Goal: Task Accomplishment & Management: Manage account settings

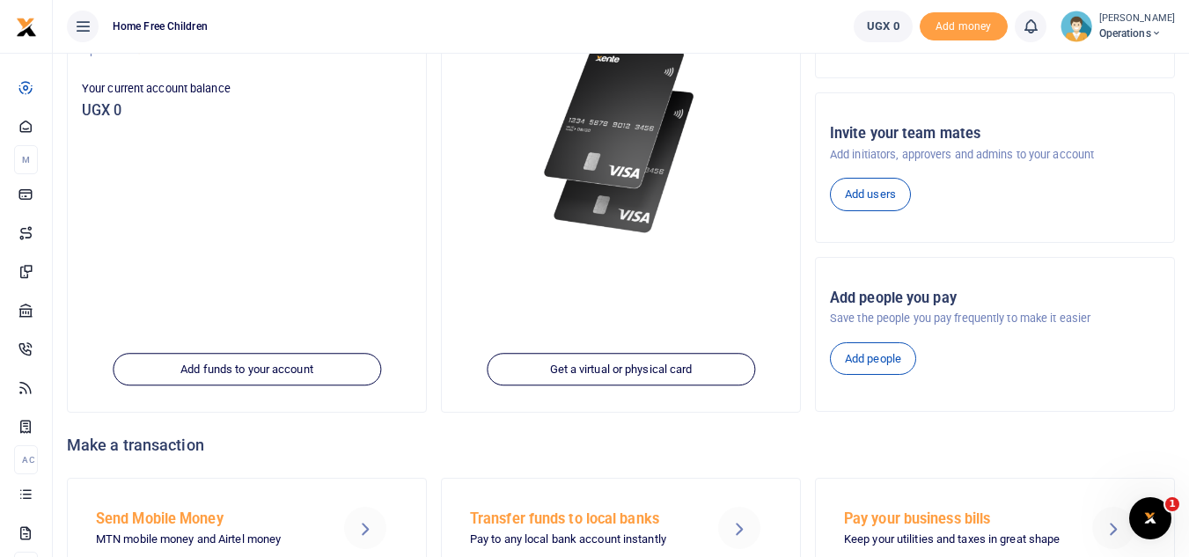
scroll to position [226, 0]
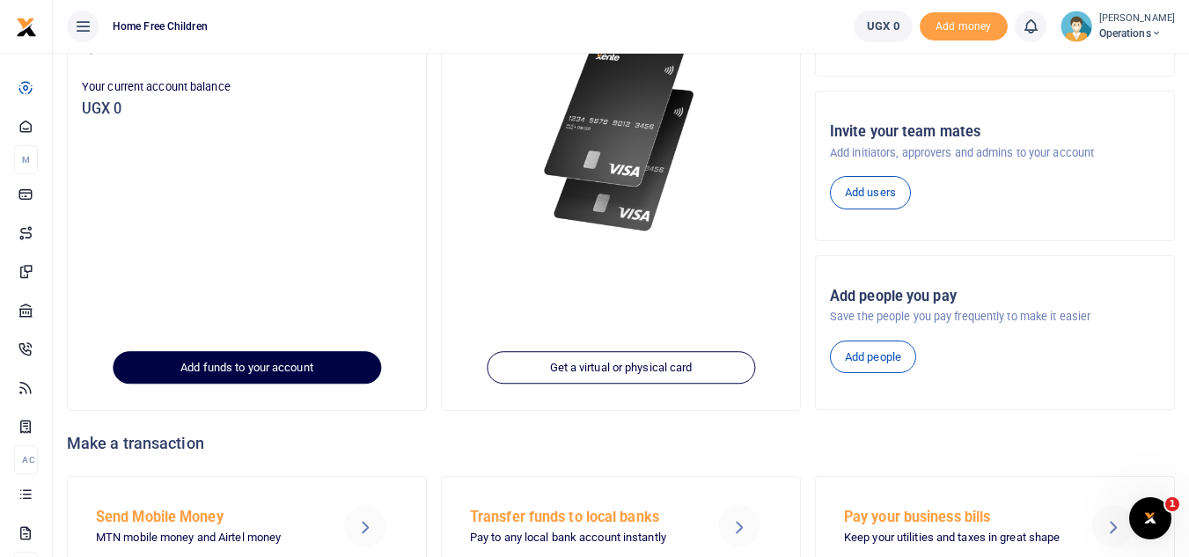
click at [219, 371] on link "Add funds to your account" at bounding box center [247, 367] width 268 height 33
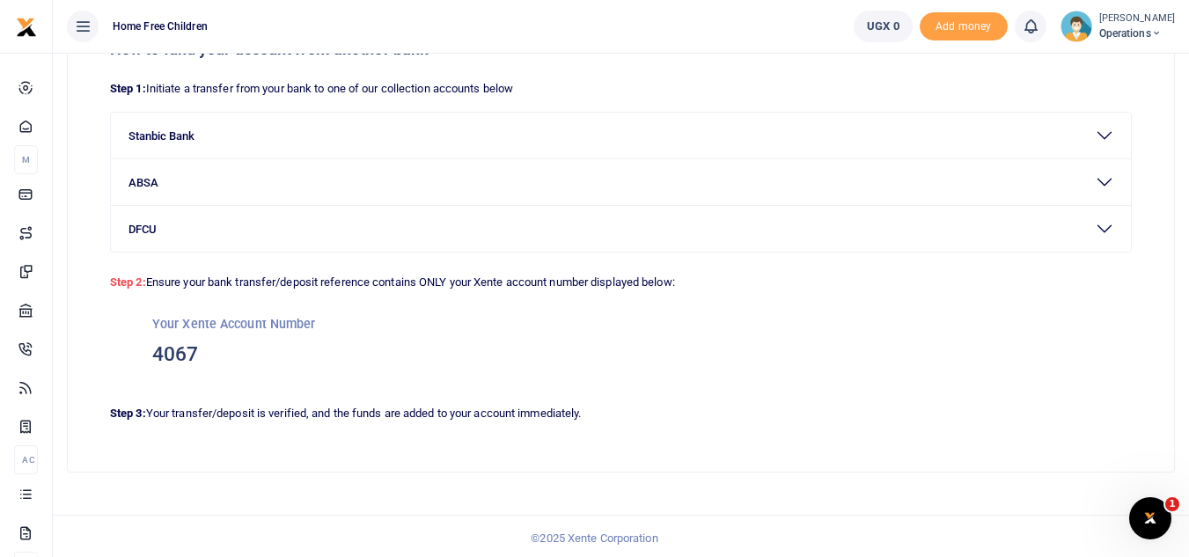
scroll to position [117, 0]
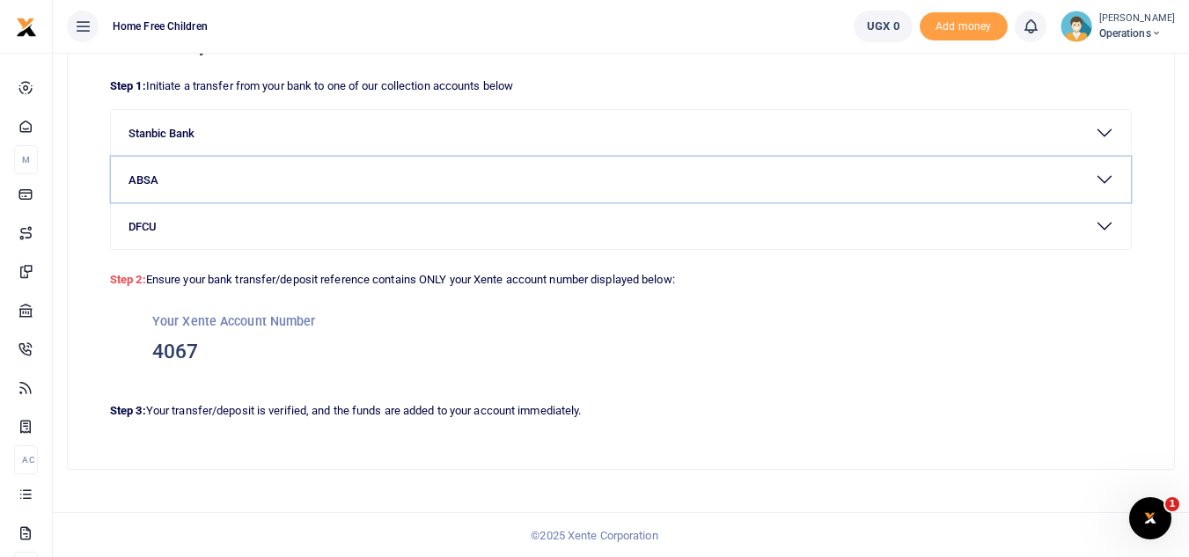
click at [148, 175] on button "ABSA" at bounding box center [621, 180] width 1020 height 46
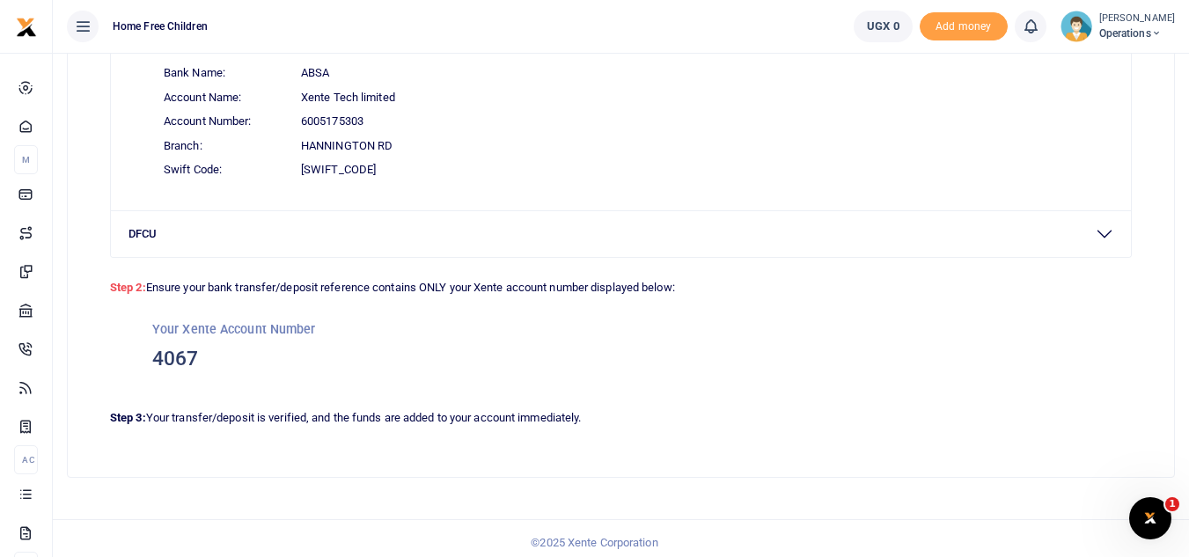
scroll to position [275, 0]
click at [980, 28] on span "Add money" at bounding box center [964, 26] width 88 height 29
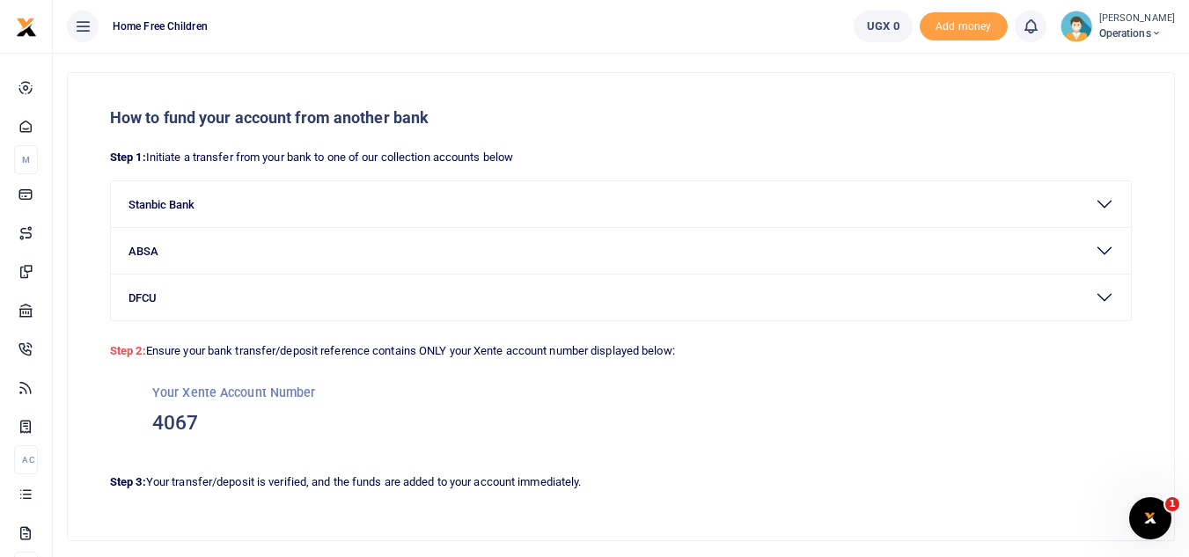
scroll to position [39, 0]
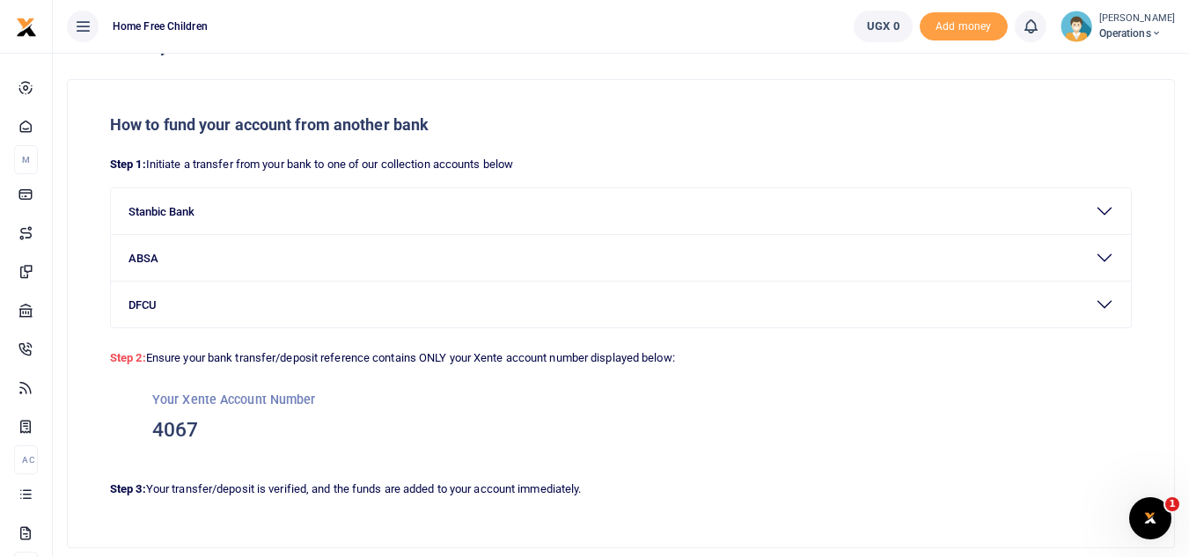
click at [1161, 30] on icon at bounding box center [1156, 33] width 11 height 12
click at [979, 110] on div "How to fund your account from another bank Step 1: Initiate a transfer from you…" at bounding box center [621, 313] width 1106 height 467
click at [983, 25] on span "Add money" at bounding box center [964, 26] width 88 height 29
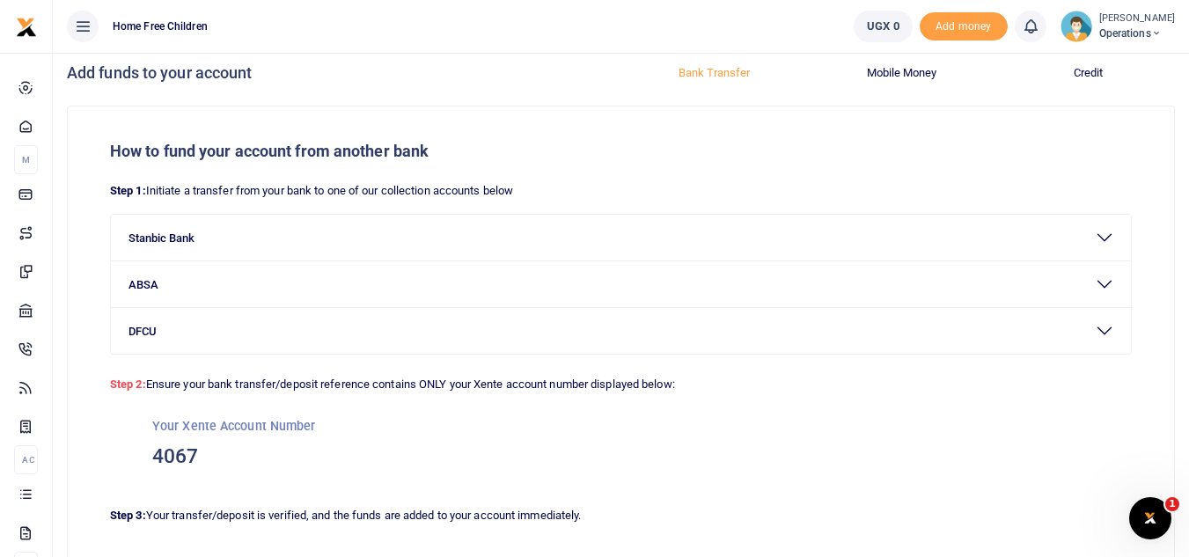
scroll to position [9, 0]
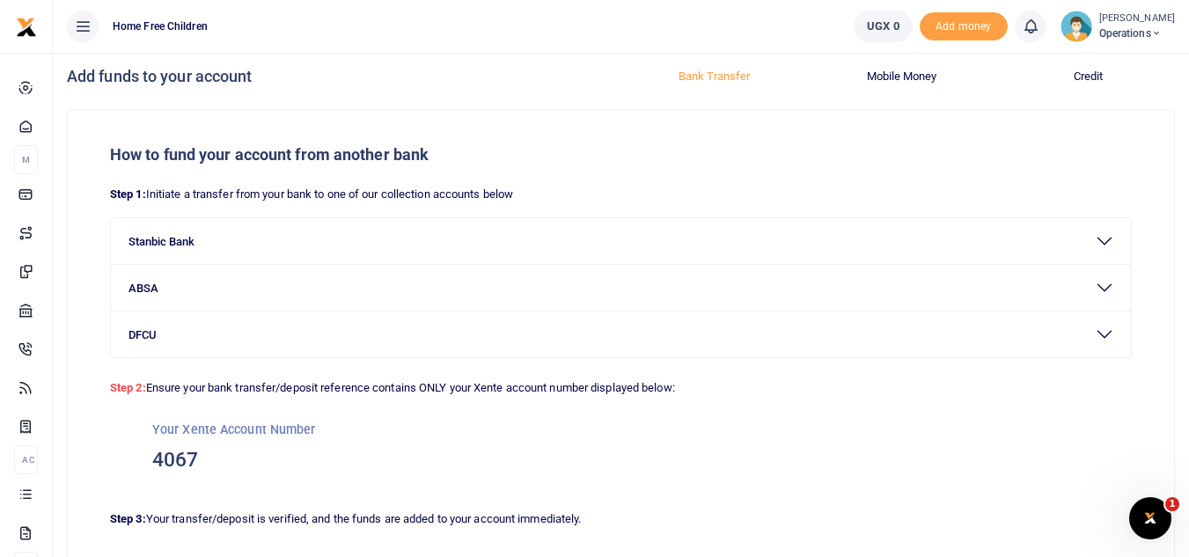
click at [721, 72] on button "Bank Transfer" at bounding box center [715, 76] width 166 height 28
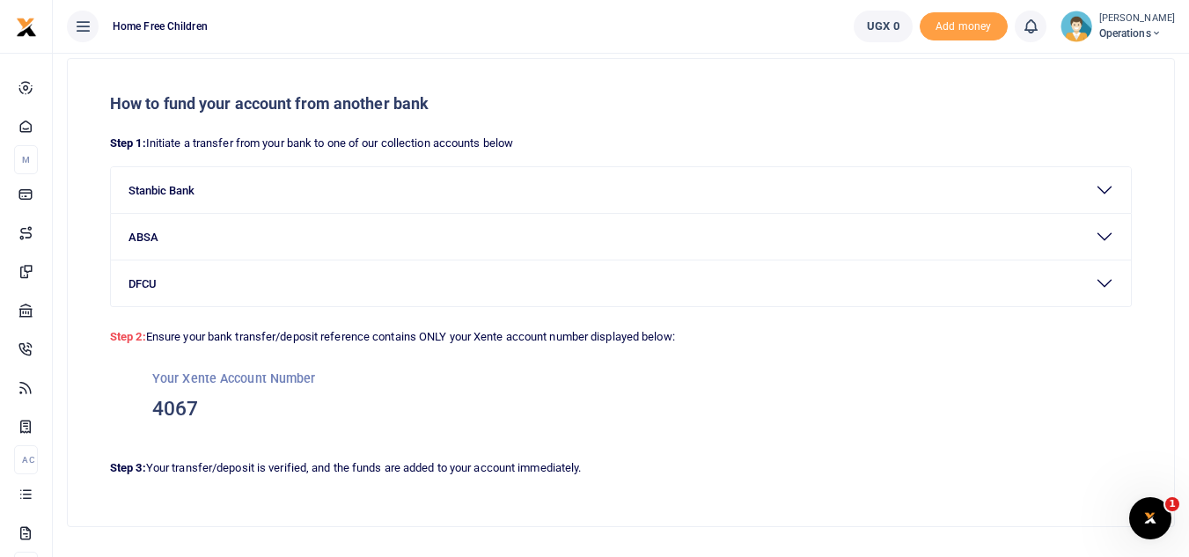
scroll to position [0, 0]
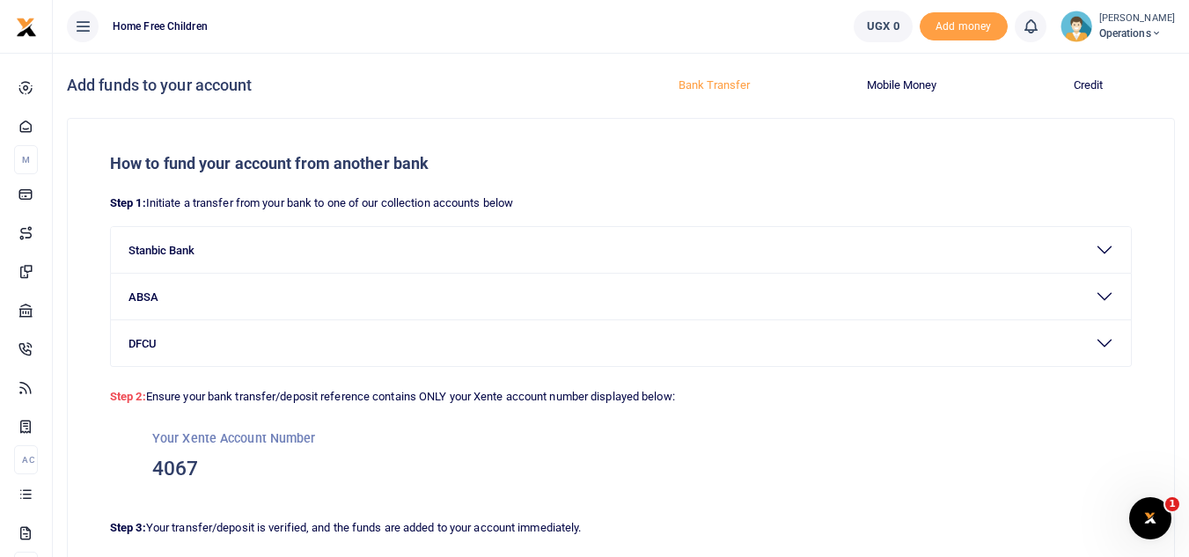
click at [1086, 83] on button "Credit" at bounding box center [1089, 85] width 166 height 28
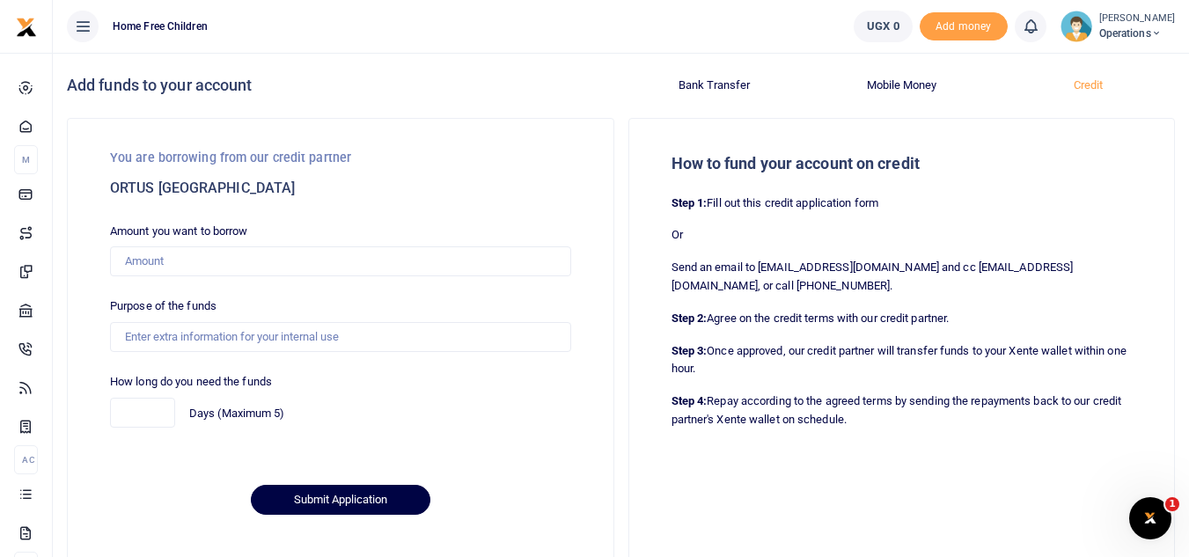
click at [719, 82] on button "Bank Transfer" at bounding box center [715, 85] width 166 height 28
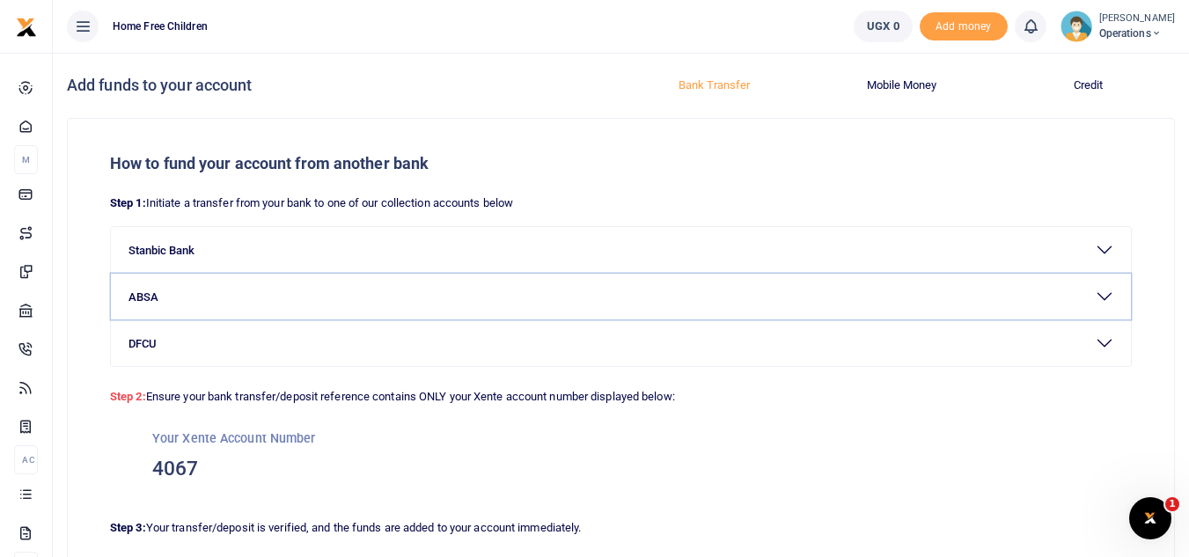
click at [150, 295] on button "ABSA" at bounding box center [621, 297] width 1020 height 46
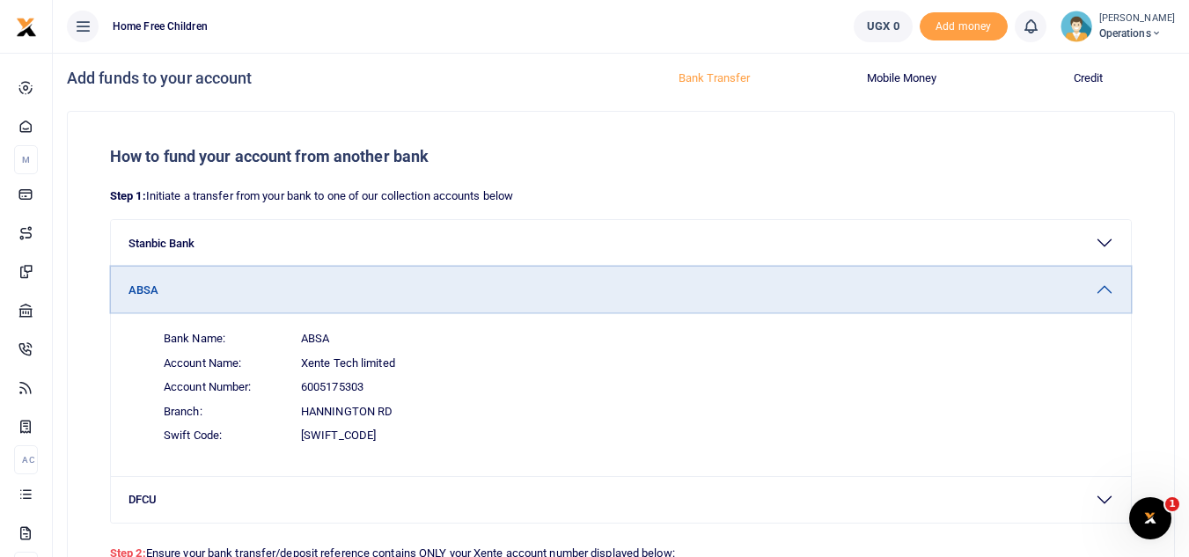
scroll to position [11, 0]
